Goal: Register for event/course

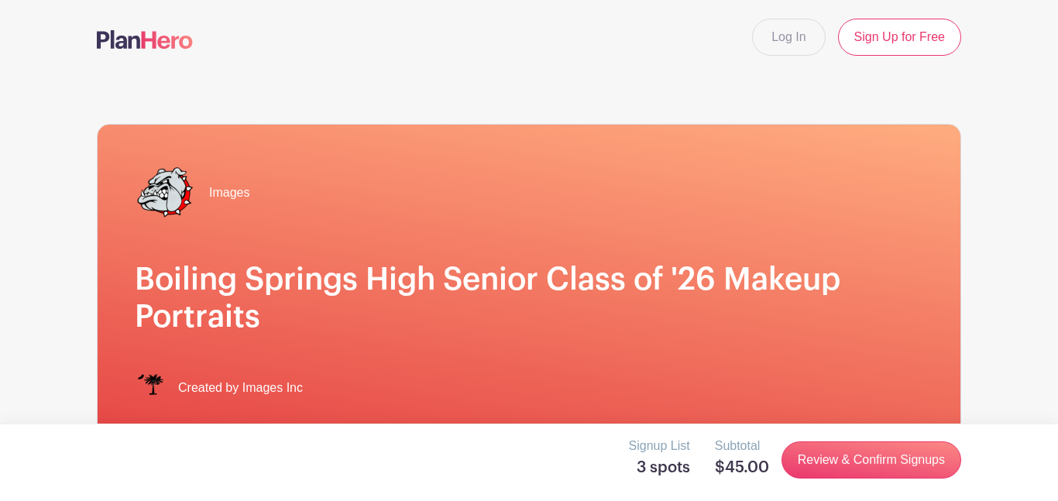
click at [815, 391] on div "Created by Images Inc" at bounding box center [529, 387] width 788 height 31
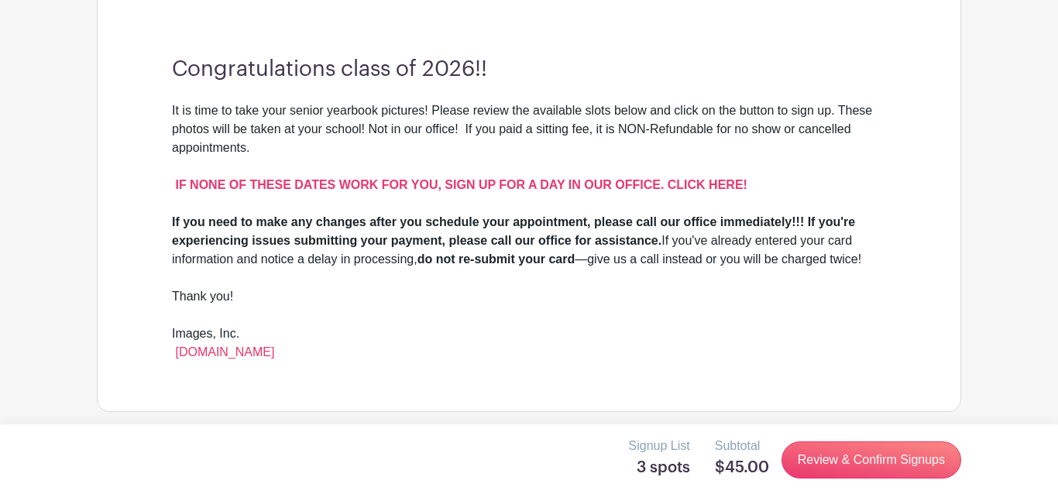
scroll to position [455, 0]
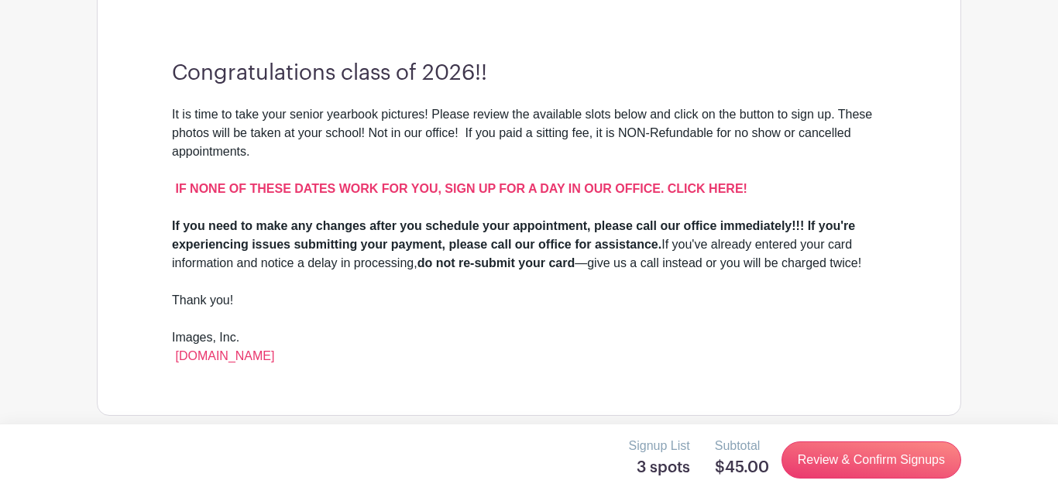
click at [666, 450] on p "Signup List" at bounding box center [659, 446] width 61 height 19
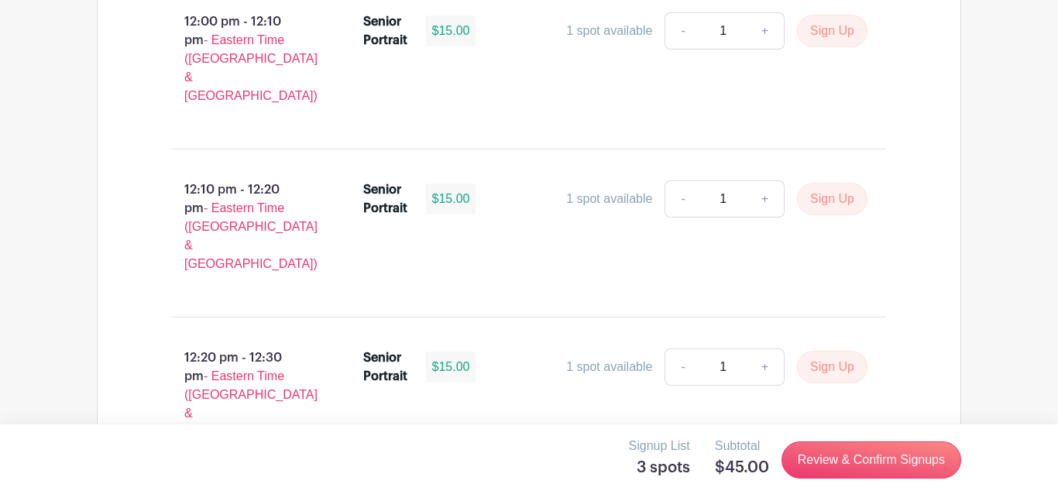
scroll to position [5107, 0]
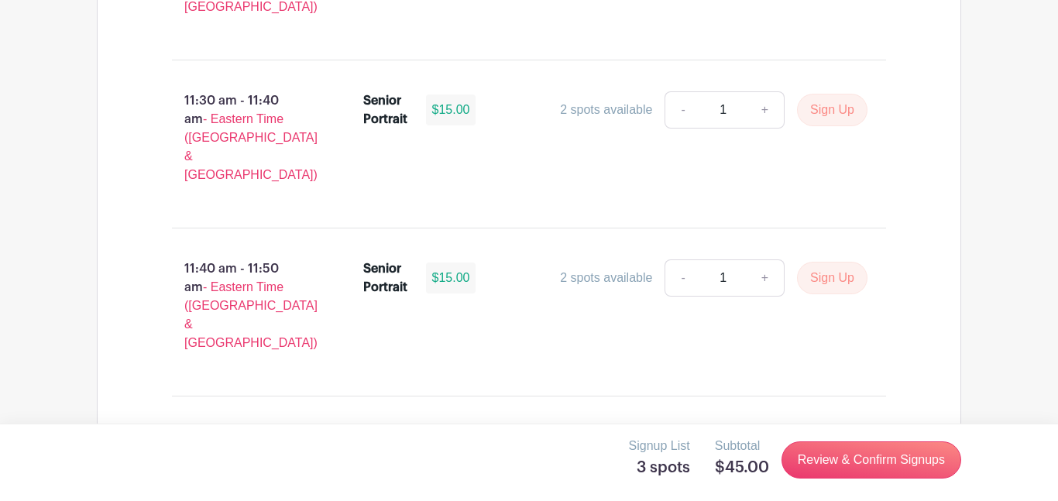
scroll to position [5107, 0]
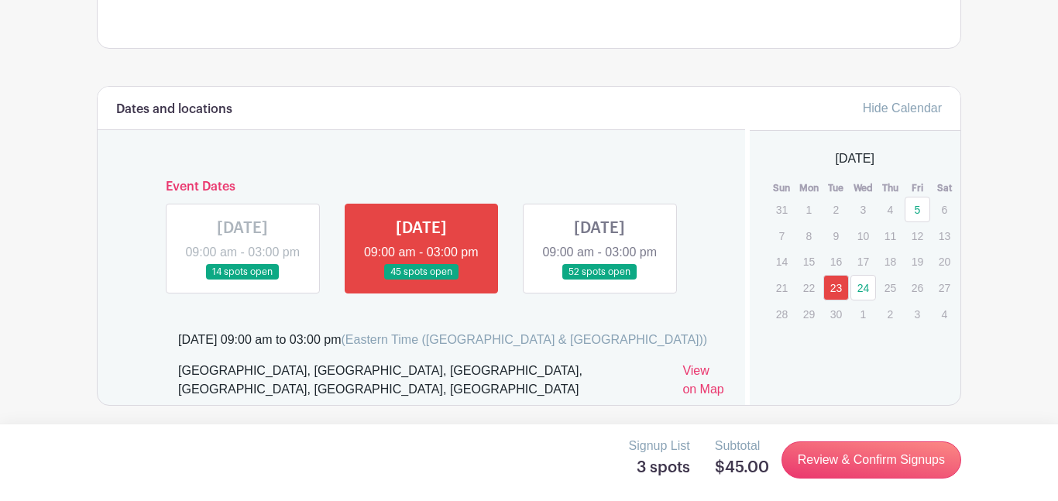
scroll to position [829, 0]
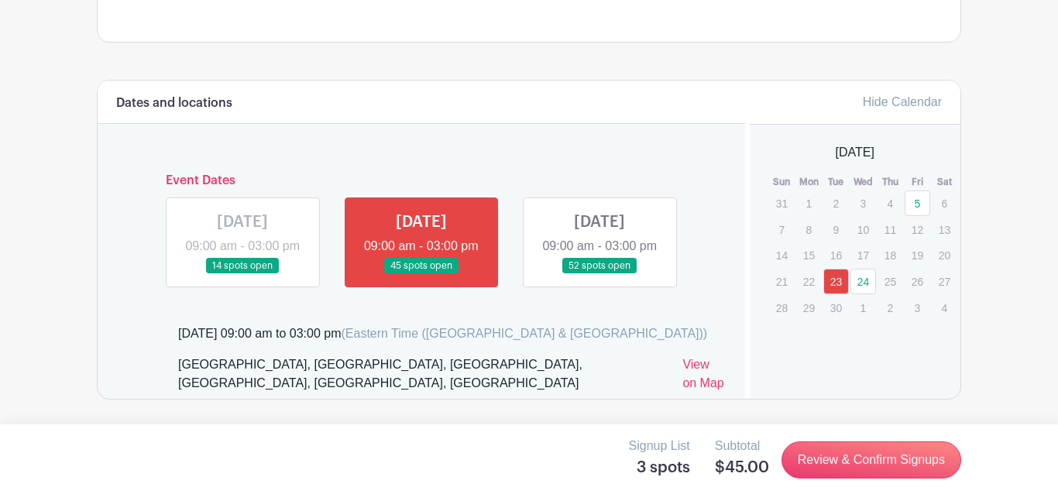
click at [858, 288] on link "24" at bounding box center [863, 282] width 26 height 26
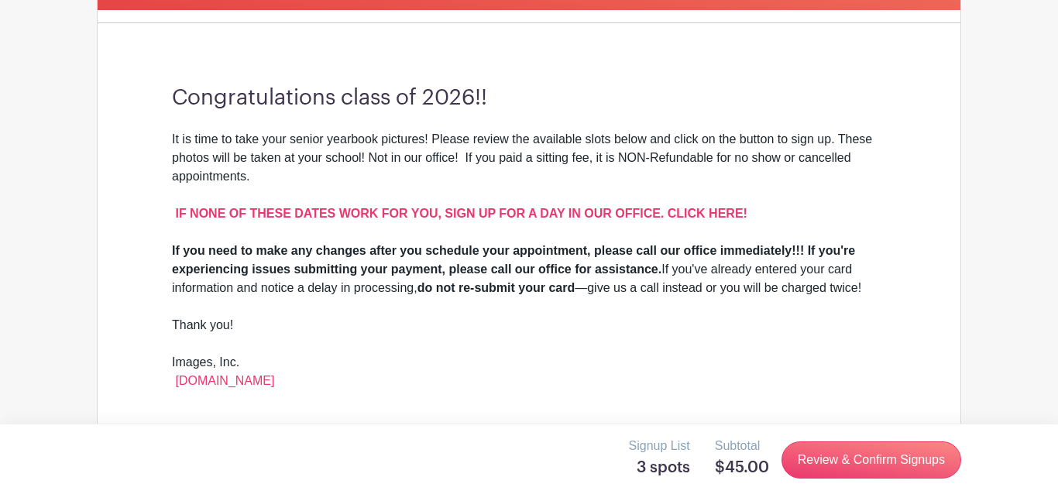
scroll to position [458, 0]
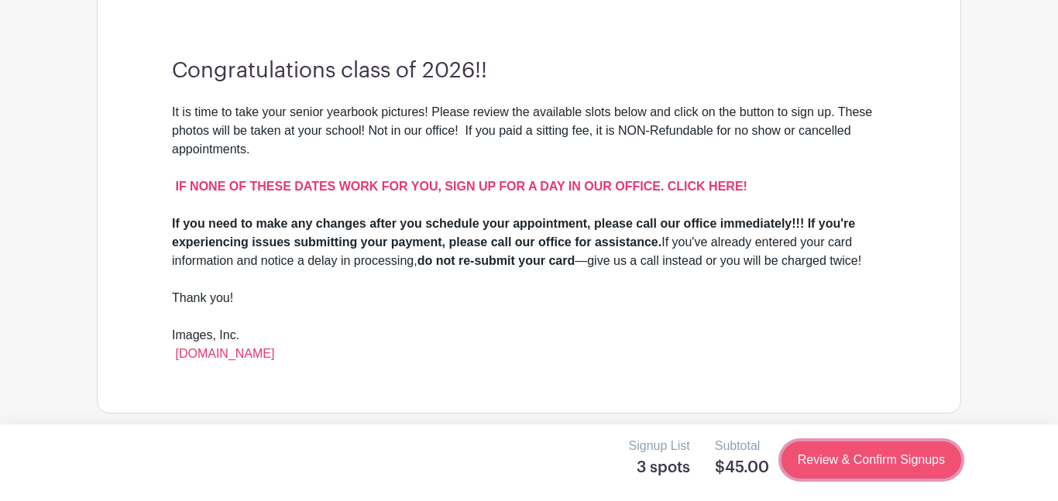
click at [859, 472] on link "Review & Confirm Signups" at bounding box center [871, 459] width 180 height 37
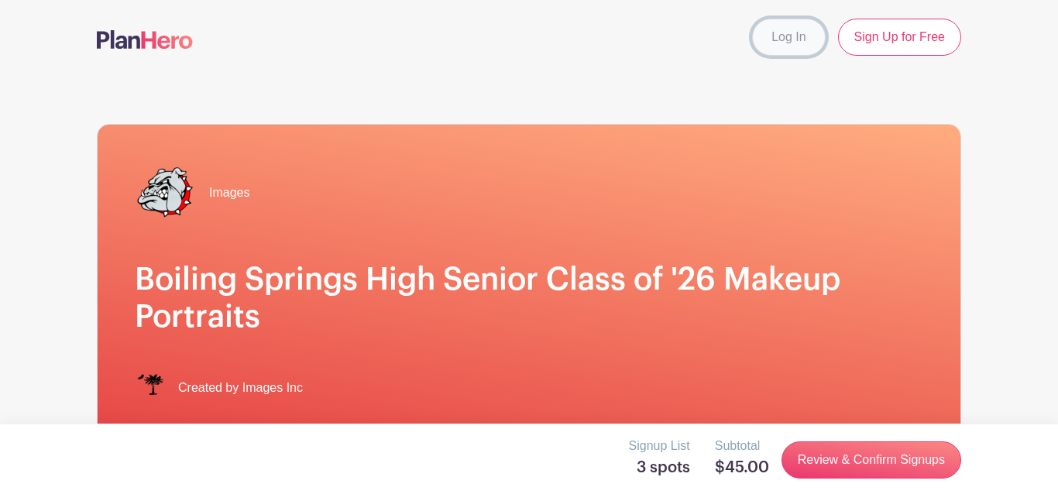
click at [801, 43] on link "Log In" at bounding box center [788, 37] width 73 height 37
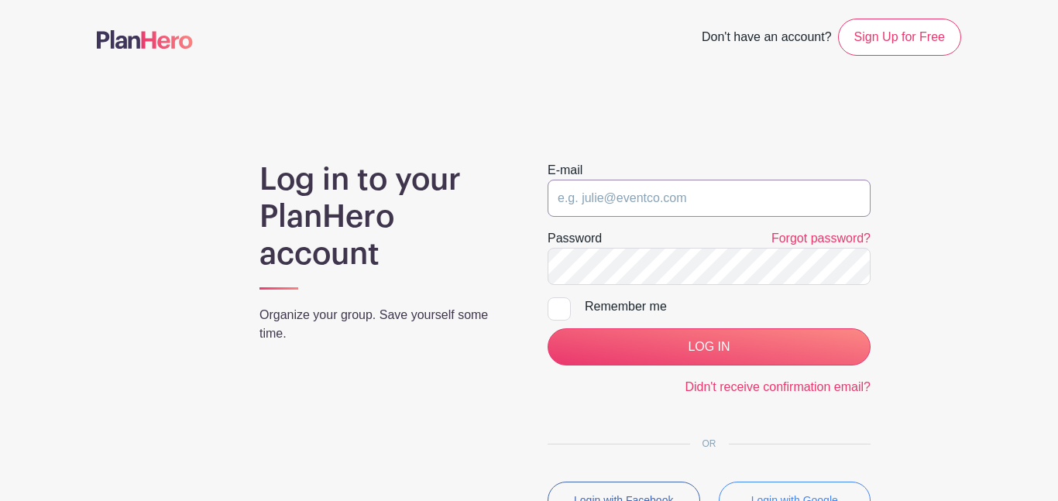
click at [670, 206] on input "email" at bounding box center [708, 198] width 323 height 37
type input "kllong26@spart2.org"
click at [547, 328] on input "LOG IN" at bounding box center [708, 346] width 323 height 37
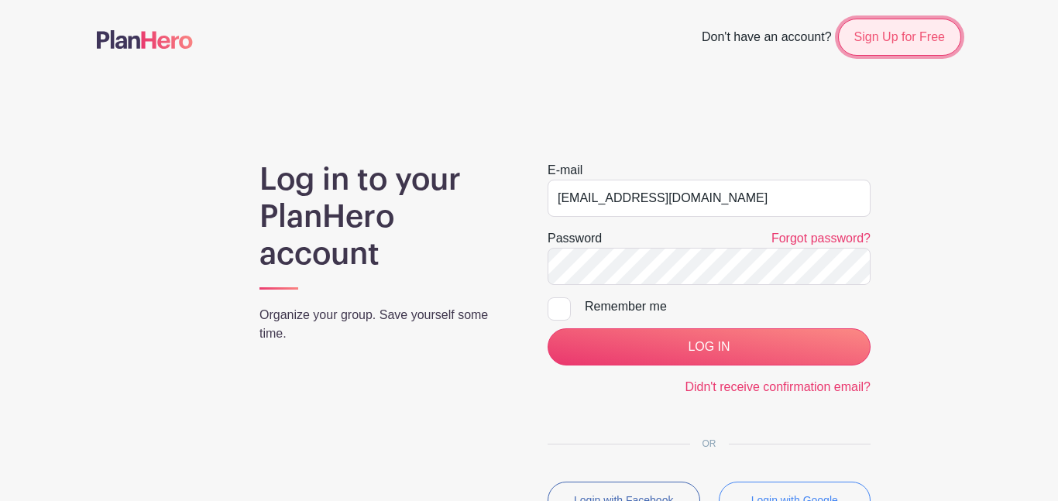
click at [879, 43] on link "Sign Up for Free" at bounding box center [899, 37] width 123 height 37
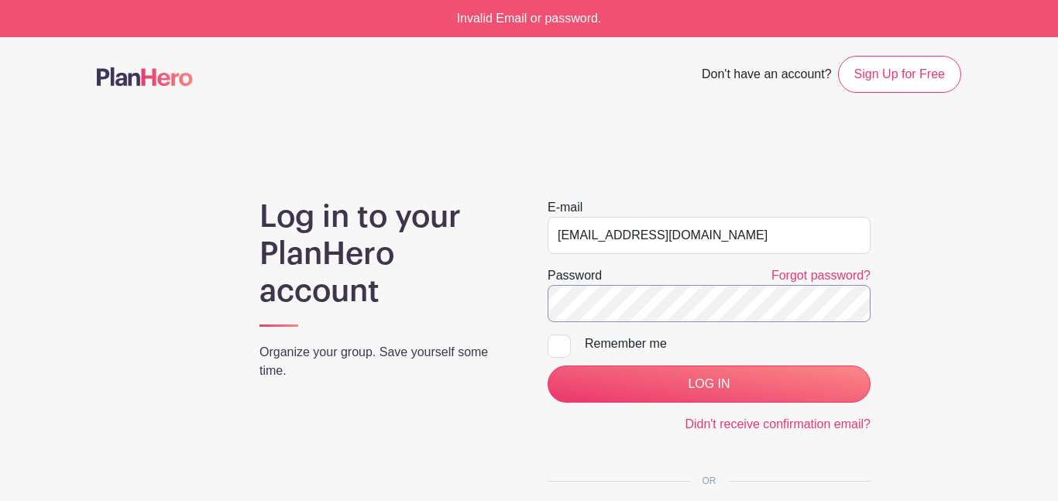
click at [547, 365] on input "LOG IN" at bounding box center [708, 383] width 323 height 37
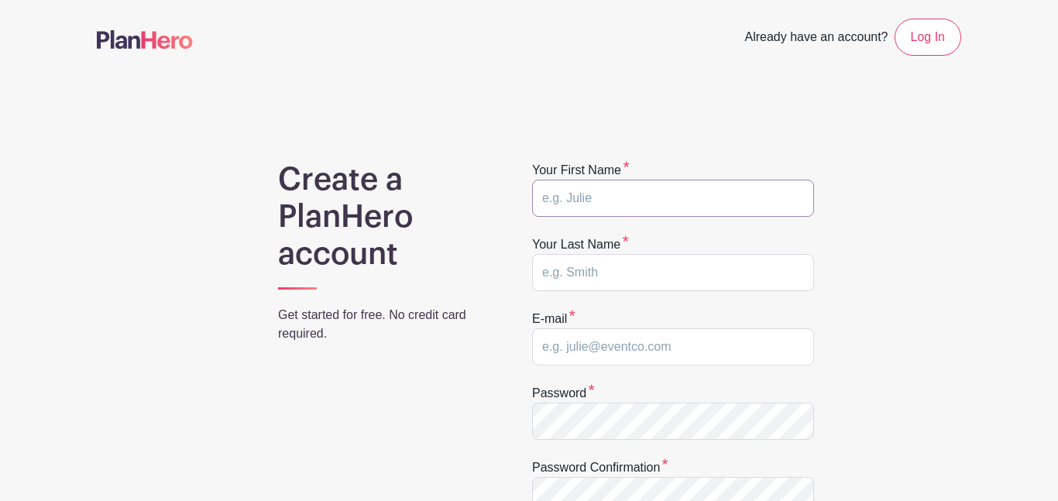
click at [634, 194] on input "text" at bounding box center [673, 198] width 282 height 37
type input "[PERSON_NAME]"
click at [628, 267] on input "text" at bounding box center [673, 272] width 282 height 37
